Goal: Task Accomplishment & Management: Complete application form

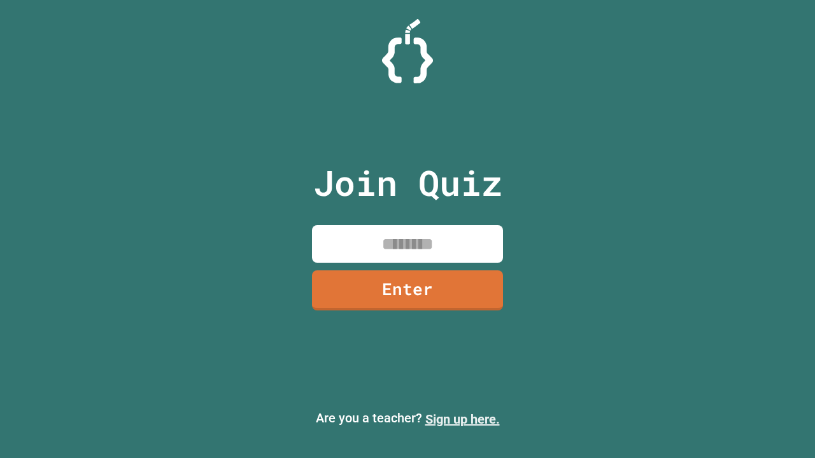
click at [462, 419] on link "Sign up here." at bounding box center [462, 419] width 74 height 15
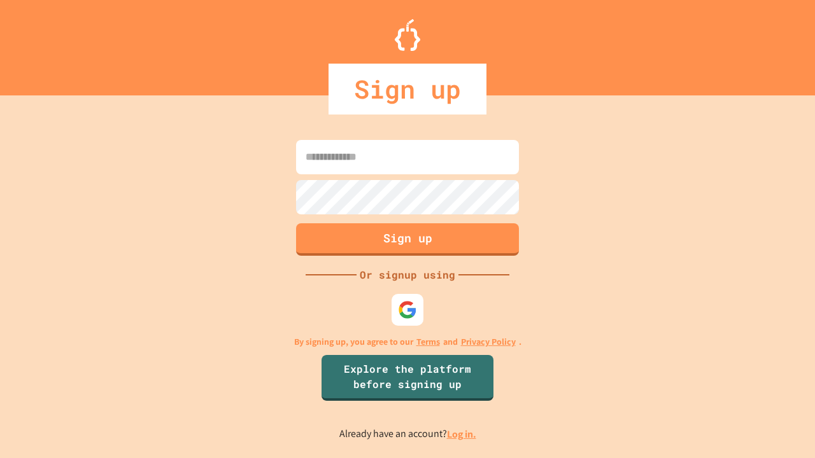
click at [462, 434] on link "Log in." at bounding box center [461, 434] width 29 height 13
